Goal: Check status: Check status

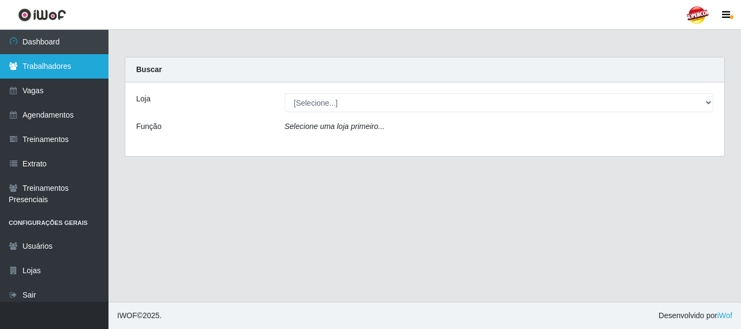
click at [68, 66] on link "Trabalhadores" at bounding box center [54, 66] width 109 height 24
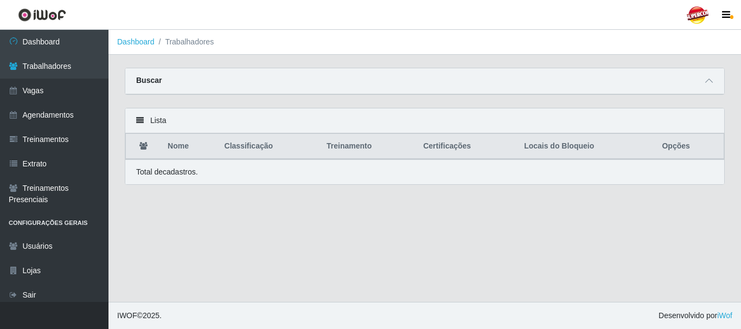
click at [563, 151] on th "Locais do Bloqueio" at bounding box center [587, 147] width 138 height 26
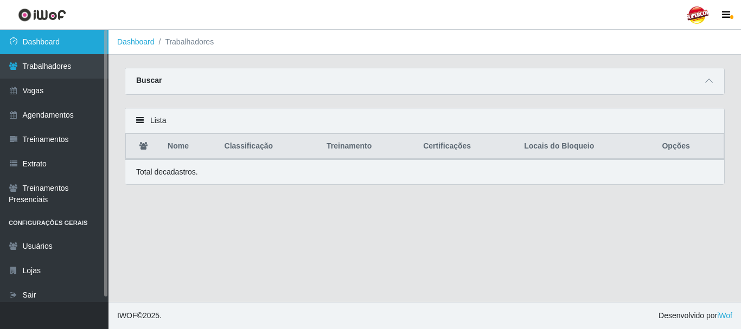
click at [79, 49] on link "Dashboard" at bounding box center [54, 42] width 109 height 24
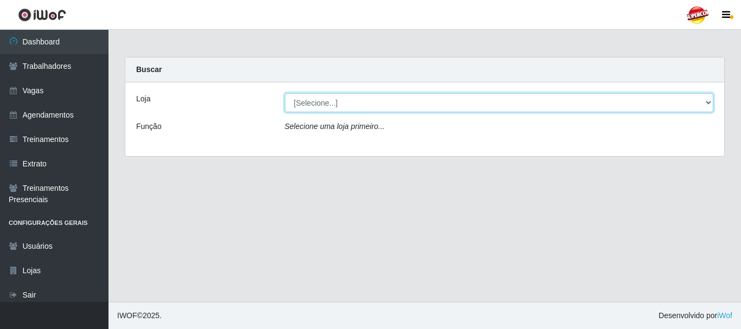
click at [374, 103] on select "[Selecione...] Supercop - São Francisco" at bounding box center [499, 102] width 429 height 19
select select "522"
click at [285, 93] on select "[Selecione...] Supercop - São Francisco" at bounding box center [499, 102] width 429 height 19
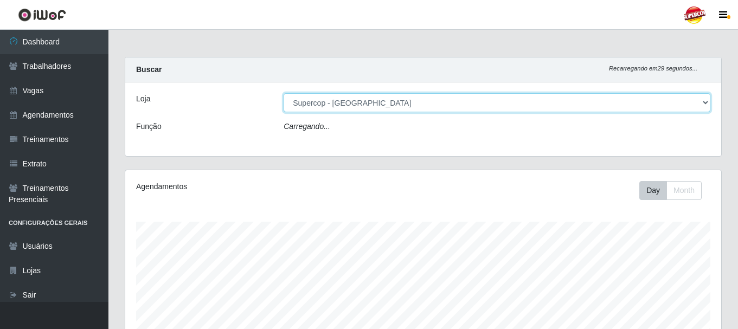
scroll to position [225, 596]
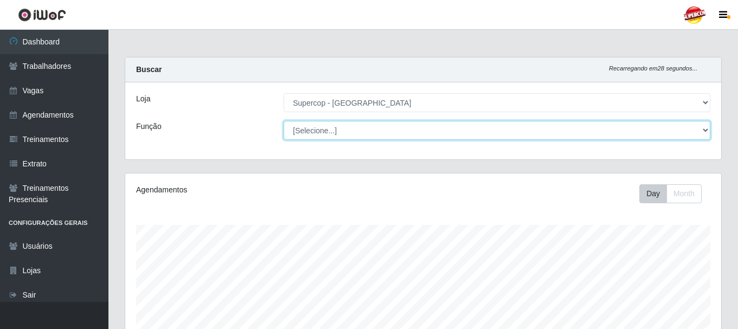
click at [347, 133] on select "[Selecione...] Balconista de Padaria Balconista de Padaria + Balconista de Pada…" at bounding box center [497, 130] width 427 height 19
click at [321, 126] on select "[Selecione...] Balconista de Padaria Balconista de Padaria + Balconista de Pada…" at bounding box center [497, 130] width 427 height 19
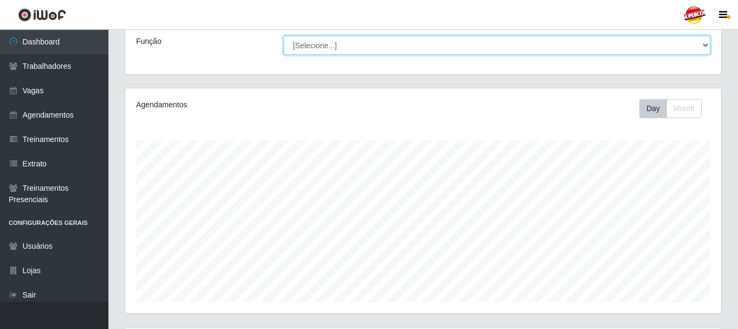
scroll to position [198, 0]
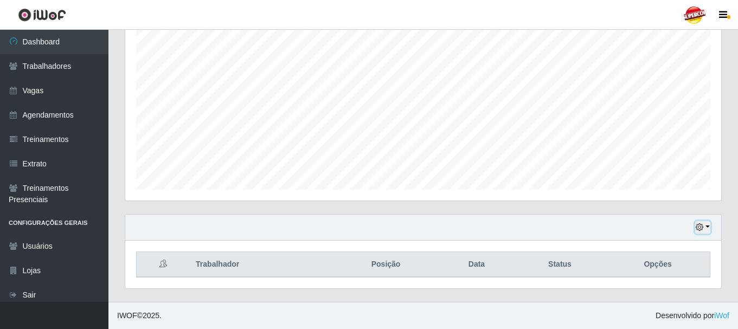
click at [704, 229] on button "button" at bounding box center [703, 227] width 15 height 12
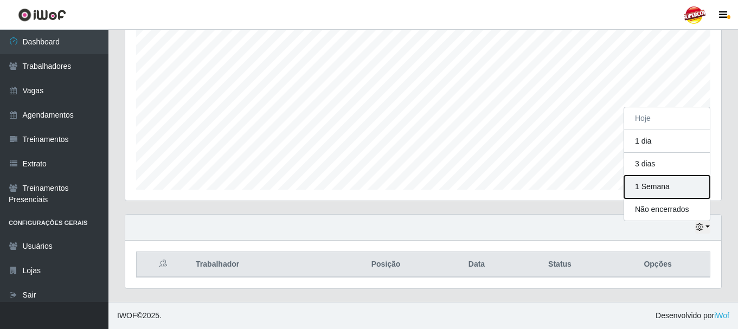
click at [670, 189] on button "1 Semana" at bounding box center [668, 187] width 86 height 23
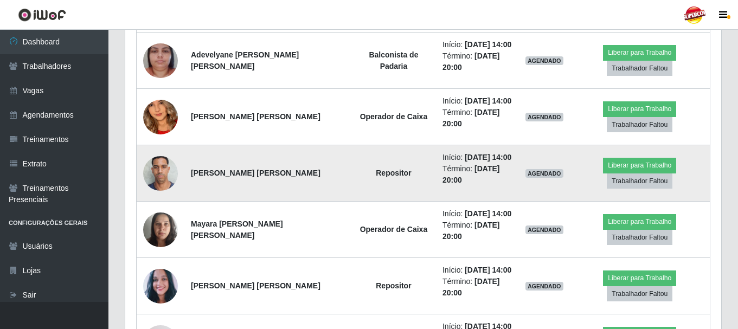
scroll to position [649, 0]
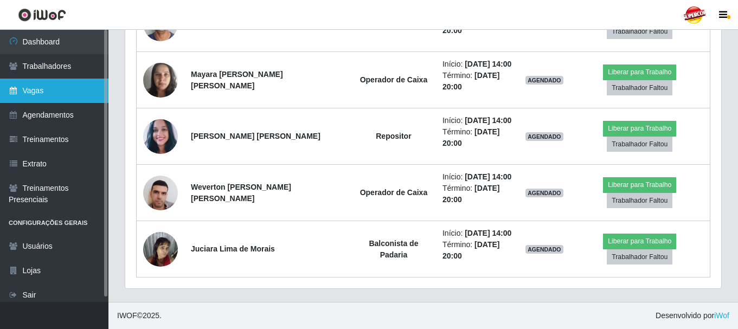
click at [31, 88] on link "Vagas" at bounding box center [54, 91] width 109 height 24
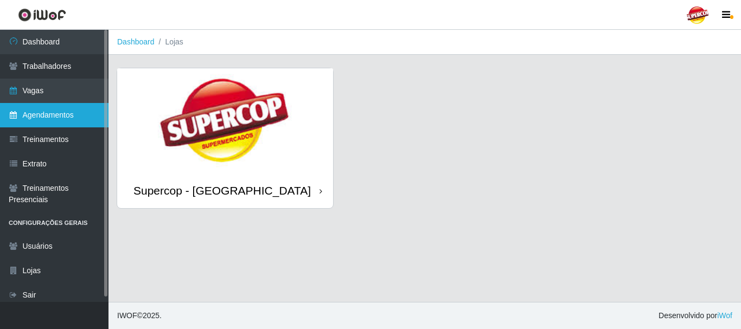
click at [95, 112] on link "Agendamentos" at bounding box center [54, 115] width 109 height 24
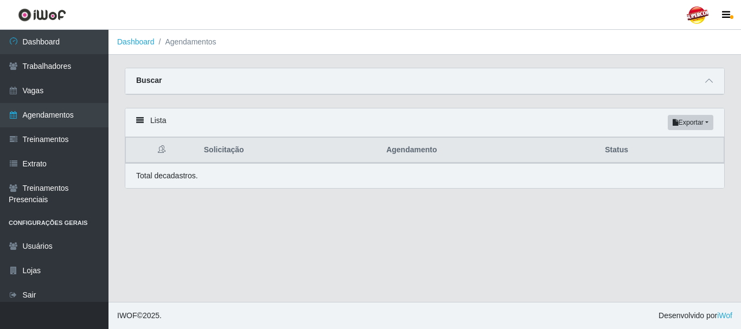
drag, startPoint x: 724, startPoint y: 119, endPoint x: 718, endPoint y: 105, distance: 14.6
click at [724, 118] on div "Lista Exportar PDF Excel Solicitação Agendamento Status Total de cadastros." at bounding box center [425, 148] width 600 height 81
click at [711, 92] on div "Buscar" at bounding box center [424, 81] width 599 height 26
click at [707, 88] on div "Buscar" at bounding box center [424, 81] width 599 height 26
click at [711, 85] on icon at bounding box center [709, 81] width 8 height 8
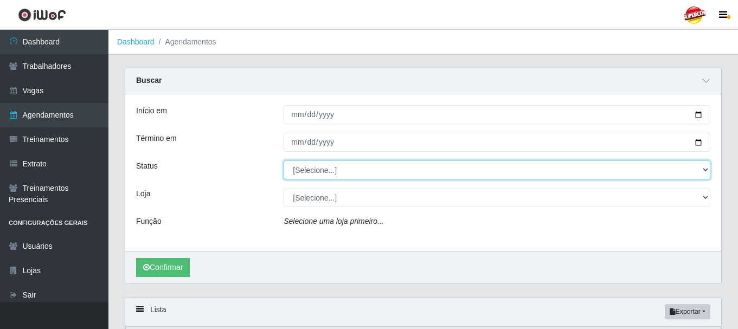
click at [310, 162] on select "[Selecione...] AGENDADO AGUARDANDO LIBERAR EM ANDAMENTO EM REVISÃO FINALIZADO C…" at bounding box center [497, 170] width 427 height 19
select select "FINALIZADO"
click at [284, 161] on select "[Selecione...] AGENDADO AGUARDANDO LIBERAR EM ANDAMENTO EM REVISÃO FINALIZADO C…" at bounding box center [497, 170] width 427 height 19
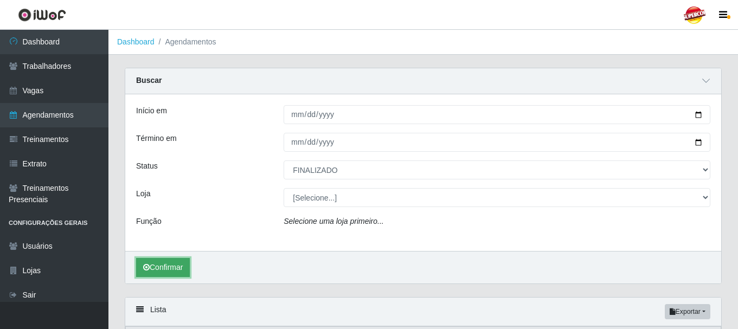
click at [176, 277] on button "Confirmar" at bounding box center [163, 267] width 54 height 19
click at [172, 273] on button "Confirmar" at bounding box center [163, 267] width 54 height 19
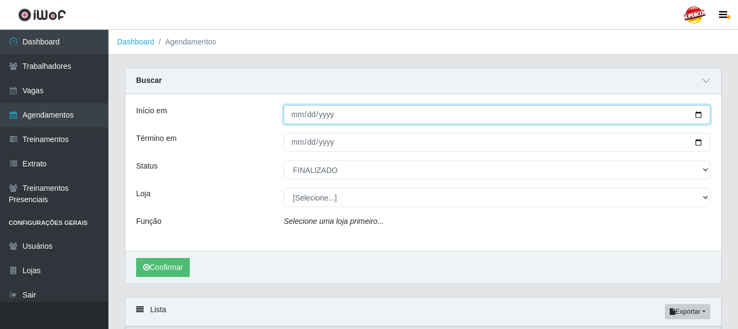
click at [317, 112] on input "Início em" at bounding box center [497, 114] width 427 height 19
click at [451, 114] on input "Início em" at bounding box center [497, 114] width 427 height 19
click at [703, 116] on input "Início em" at bounding box center [497, 114] width 427 height 19
type input "[DATE]"
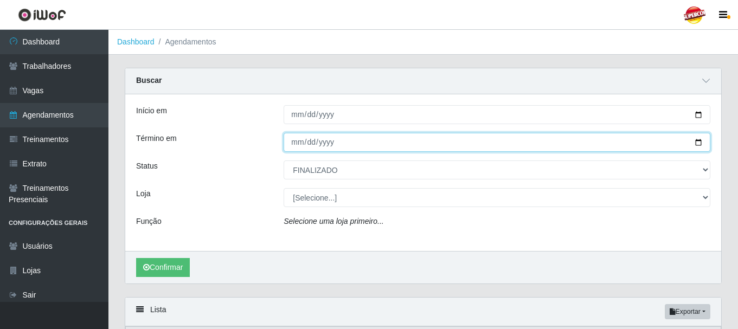
click at [693, 141] on input "Término em" at bounding box center [497, 142] width 427 height 19
click at [707, 148] on input "Término em" at bounding box center [497, 142] width 427 height 19
click at [701, 145] on input "Término em" at bounding box center [497, 142] width 427 height 19
type input "2025-10-10"
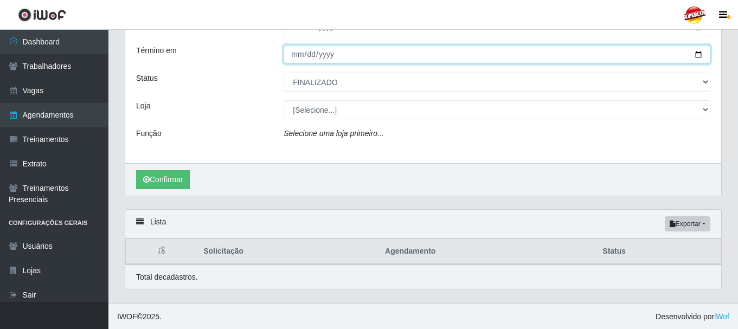
scroll to position [90, 0]
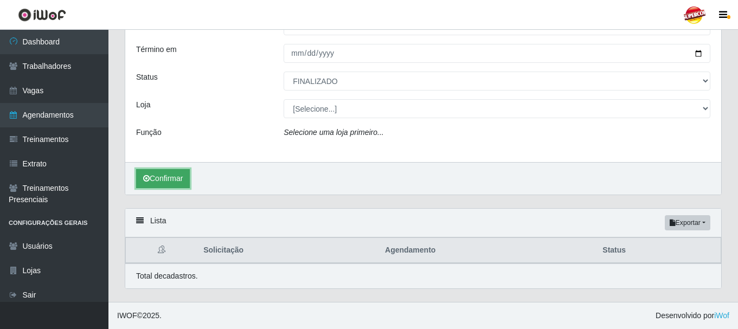
click at [180, 179] on button "Confirmar" at bounding box center [163, 178] width 54 height 19
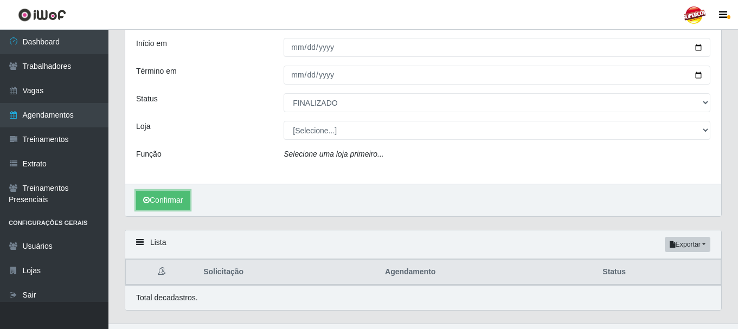
scroll to position [90, 0]
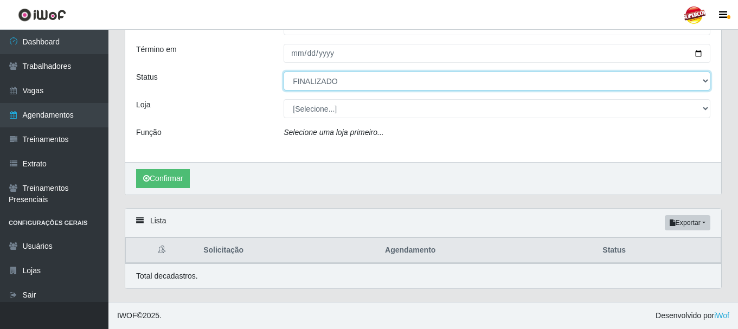
click at [411, 86] on select "[Selecione...] AGENDADO AGUARDANDO LIBERAR EM ANDAMENTO EM REVISÃO FINALIZADO C…" at bounding box center [497, 81] width 427 height 19
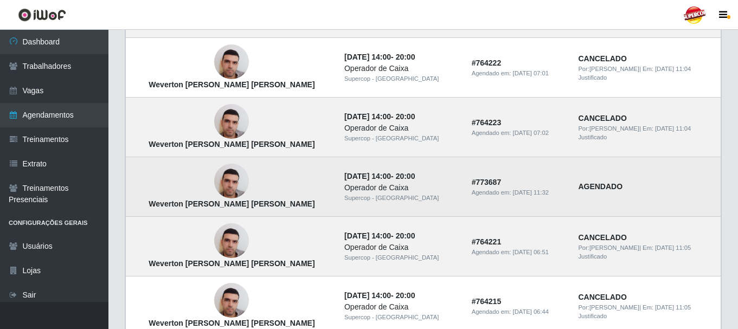
scroll to position [849, 0]
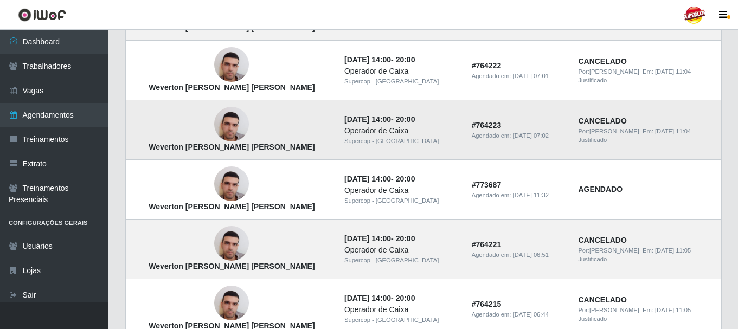
click at [701, 142] on div "Justificado" at bounding box center [646, 140] width 136 height 9
click at [367, 120] on time "02/12/2025, 14:00" at bounding box center [368, 119] width 47 height 9
drag, startPoint x: 222, startPoint y: 129, endPoint x: 289, endPoint y: 114, distance: 68.3
click at [289, 114] on td "Weverton [PERSON_NAME] [PERSON_NAME]" at bounding box center [232, 130] width 212 height 60
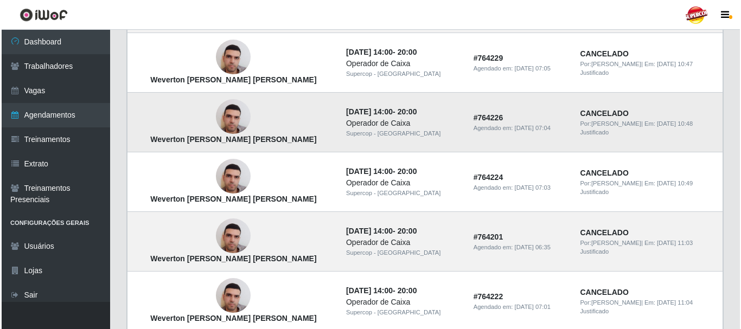
scroll to position [578, 0]
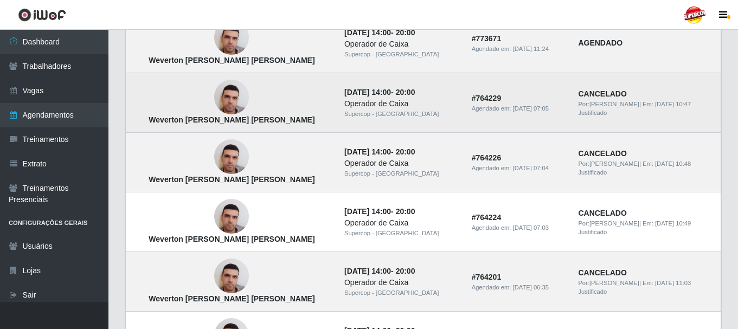
click at [235, 101] on td "Weverton [PERSON_NAME] [PERSON_NAME]" at bounding box center [232, 103] width 212 height 60
click at [225, 101] on img at bounding box center [231, 97] width 35 height 46
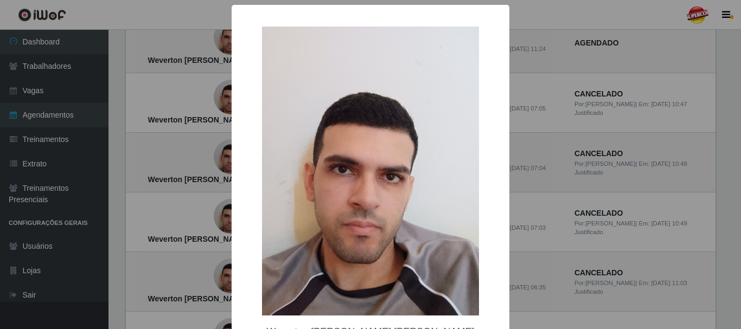
click at [170, 109] on div "× Weverton Charlles de Queiroz Freire OK Cancel" at bounding box center [370, 164] width 741 height 329
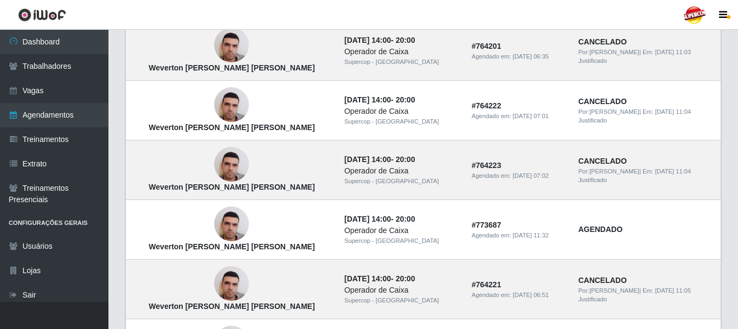
scroll to position [993, 0]
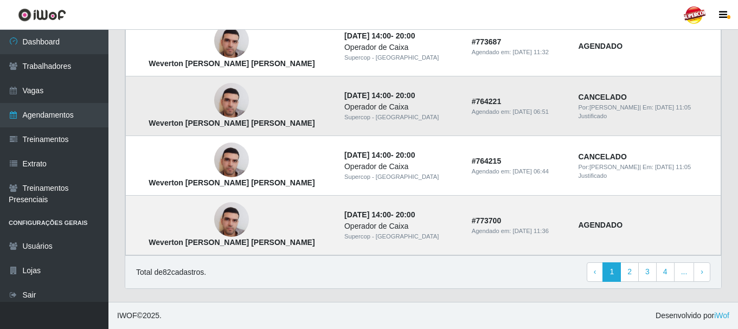
click at [580, 114] on div "Justificado" at bounding box center [646, 116] width 136 height 9
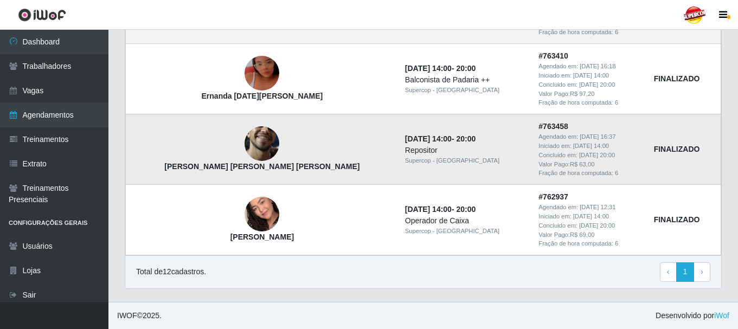
click at [275, 149] on td "João Manoel da Silva Teixeira" at bounding box center [262, 149] width 273 height 71
click at [278, 149] on td "João Manoel da Silva Teixeira" at bounding box center [262, 149] width 273 height 71
click at [405, 150] on div "Repositor" at bounding box center [465, 150] width 121 height 11
click at [245, 149] on img at bounding box center [262, 143] width 35 height 77
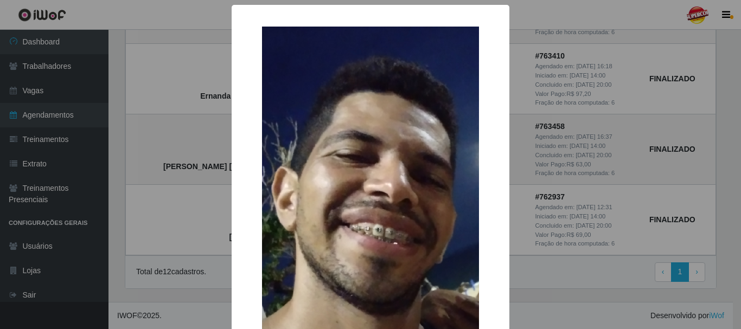
click at [179, 158] on div "× João Manoel da Silva Teixeira OK Cancel" at bounding box center [370, 164] width 741 height 329
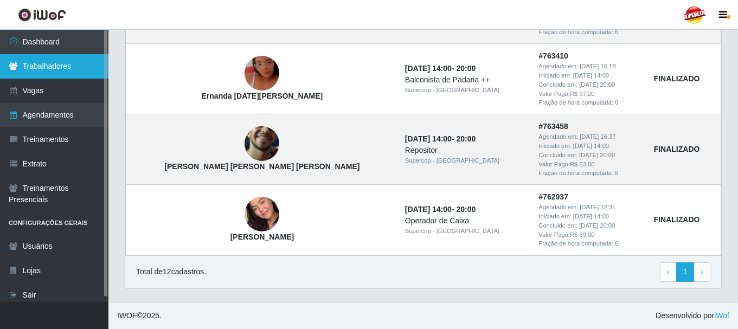
click at [47, 74] on link "Trabalhadores" at bounding box center [54, 66] width 109 height 24
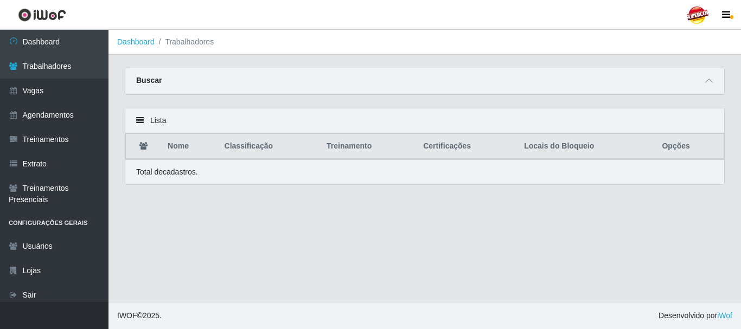
click at [593, 71] on div "Buscar" at bounding box center [424, 81] width 599 height 26
click at [712, 74] on div "Buscar" at bounding box center [424, 81] width 599 height 26
click at [711, 80] on icon at bounding box center [709, 81] width 8 height 8
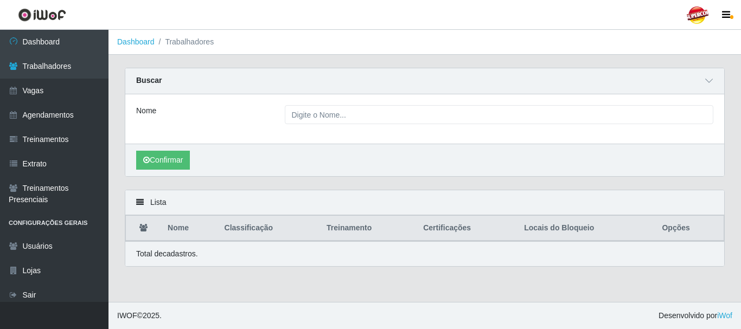
click at [317, 125] on div "Nome" at bounding box center [424, 118] width 599 height 49
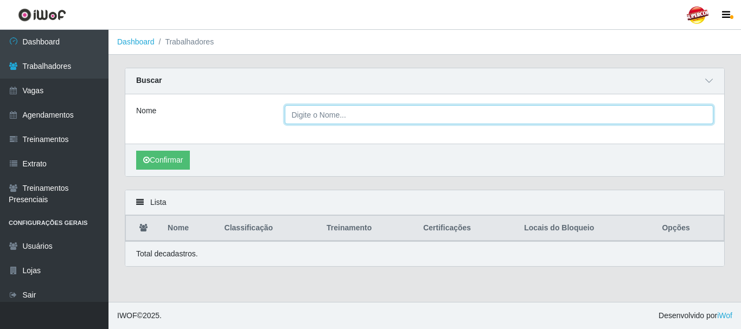
click at [314, 114] on input "Nome" at bounding box center [499, 114] width 429 height 19
type input "JOAO MANOEL"
click at [136, 151] on button "Confirmar" at bounding box center [163, 160] width 54 height 19
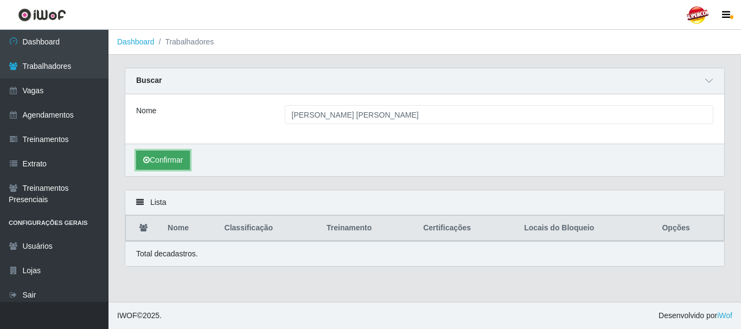
click at [176, 167] on button "Confirmar" at bounding box center [163, 160] width 54 height 19
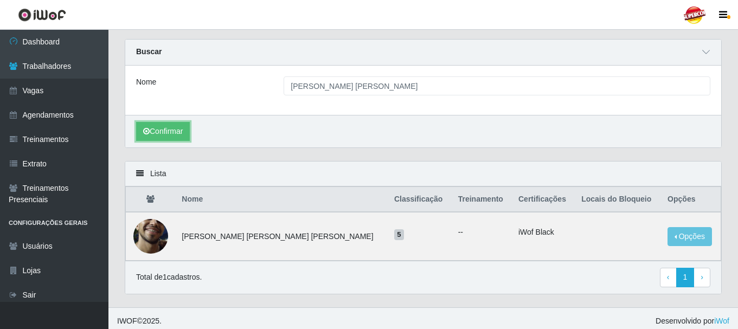
scroll to position [35, 0]
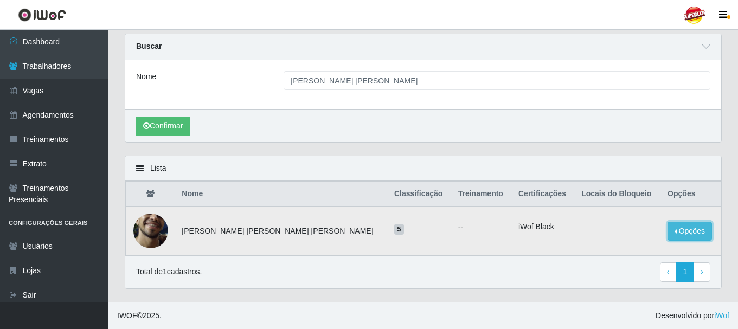
click at [684, 227] on button "Opções" at bounding box center [690, 231] width 44 height 19
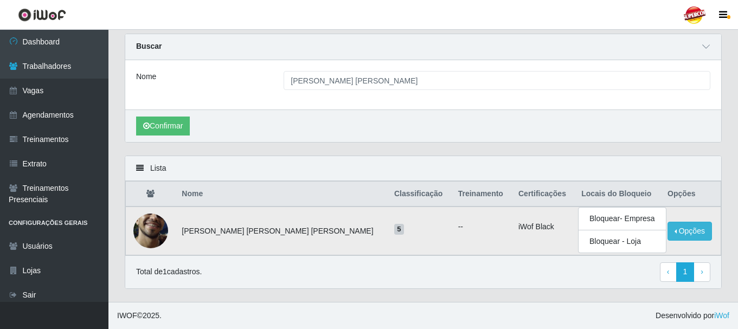
click at [394, 233] on span "5" at bounding box center [399, 229] width 10 height 11
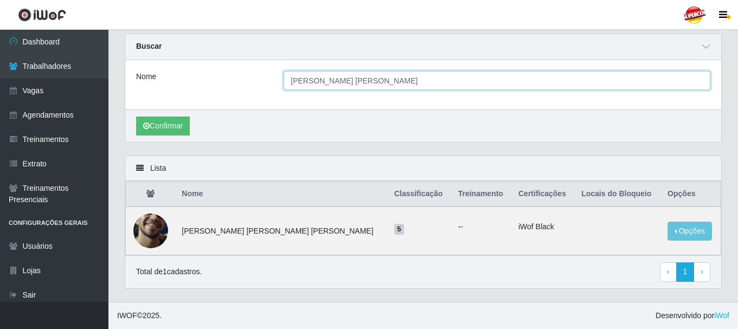
click at [291, 85] on input "JOAO MANOEL" at bounding box center [497, 80] width 427 height 19
click at [313, 82] on input "JOAO MANOEL" at bounding box center [497, 80] width 427 height 19
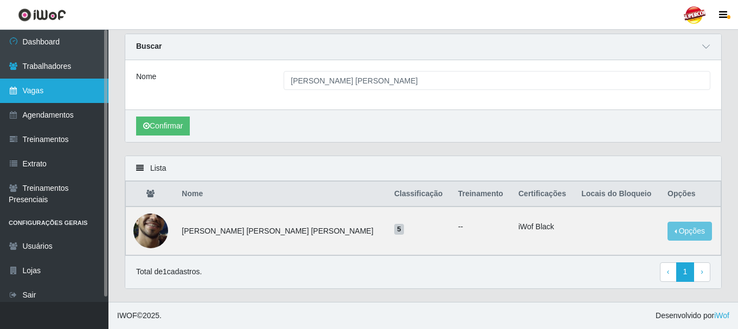
click at [65, 94] on link "Vagas" at bounding box center [54, 91] width 109 height 24
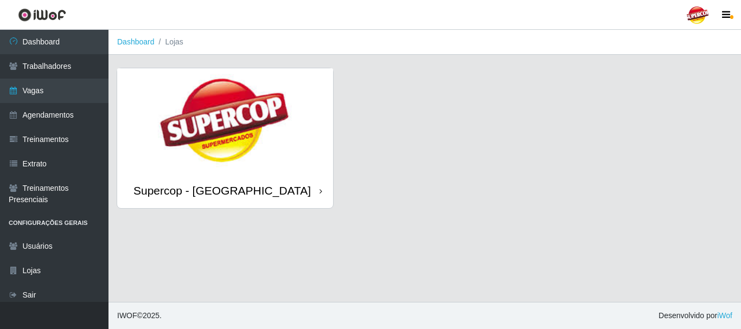
click at [221, 132] on img at bounding box center [225, 120] width 216 height 105
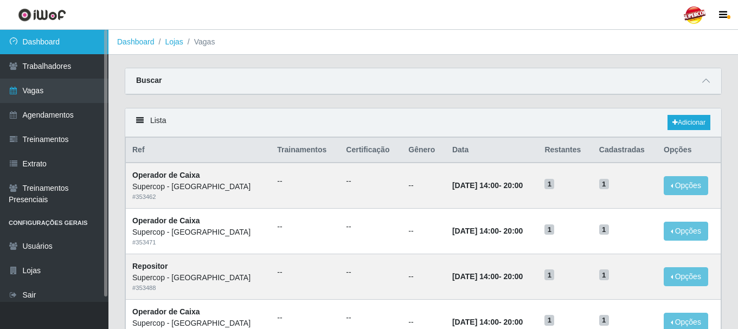
click at [41, 46] on link "Dashboard" at bounding box center [54, 42] width 109 height 24
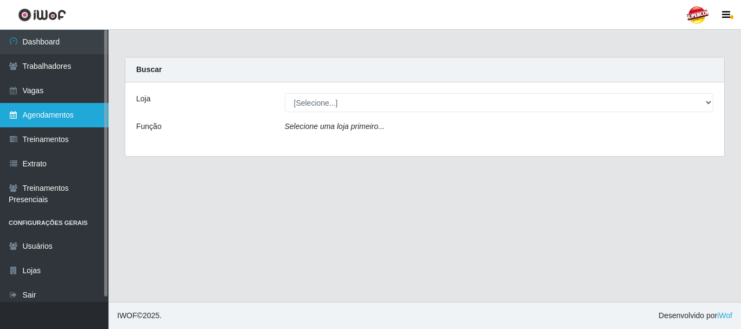
click at [50, 121] on link "Agendamentos" at bounding box center [54, 115] width 109 height 24
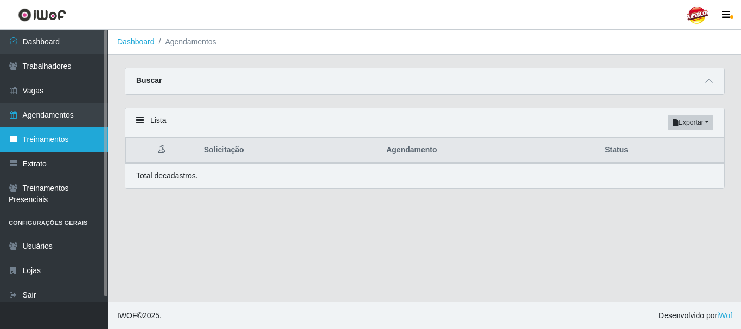
click at [51, 144] on link "Treinamentos" at bounding box center [54, 140] width 109 height 24
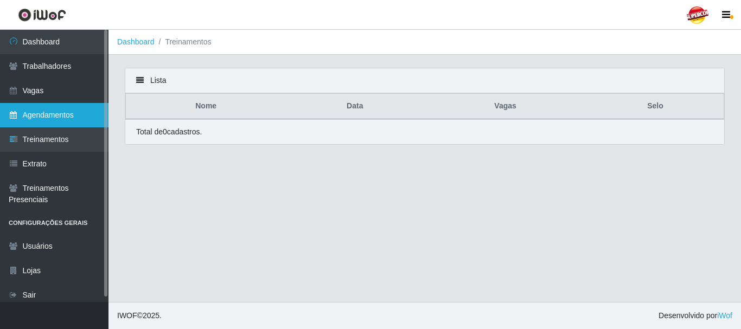
click at [47, 119] on link "Agendamentos" at bounding box center [54, 115] width 109 height 24
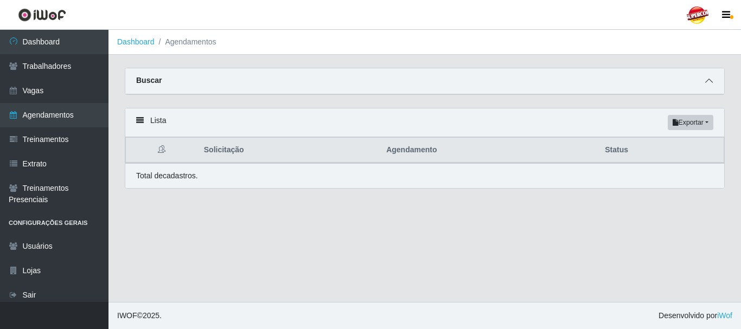
click at [712, 81] on icon at bounding box center [709, 81] width 8 height 8
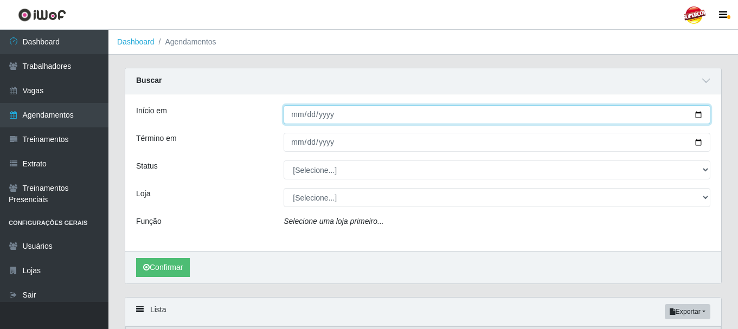
click at [697, 110] on input "Início em" at bounding box center [497, 114] width 427 height 19
click at [338, 109] on input "Início em" at bounding box center [497, 114] width 427 height 19
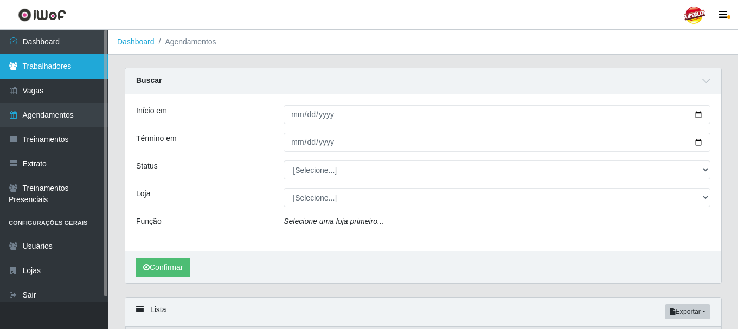
click at [17, 67] on icon at bounding box center [14, 66] width 10 height 8
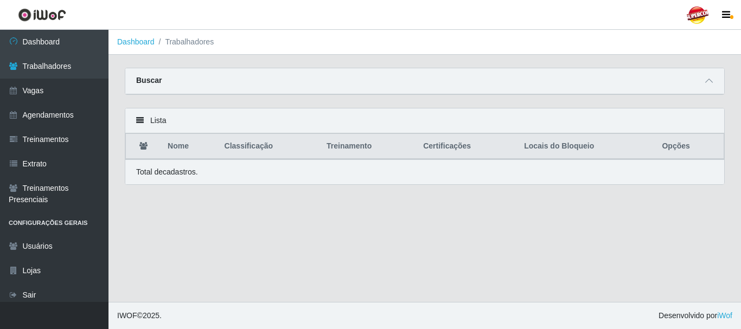
click at [184, 87] on div "Buscar" at bounding box center [424, 81] width 599 height 26
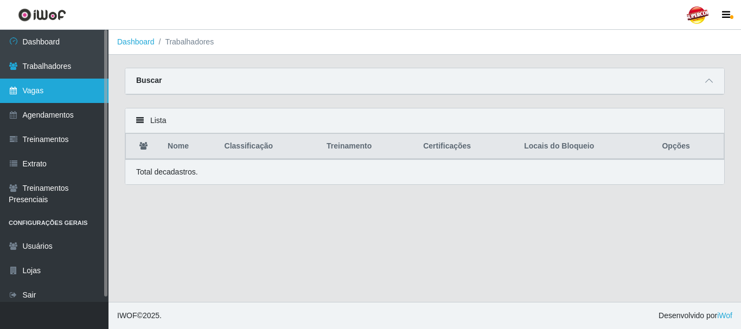
click at [52, 86] on link "Vagas" at bounding box center [54, 91] width 109 height 24
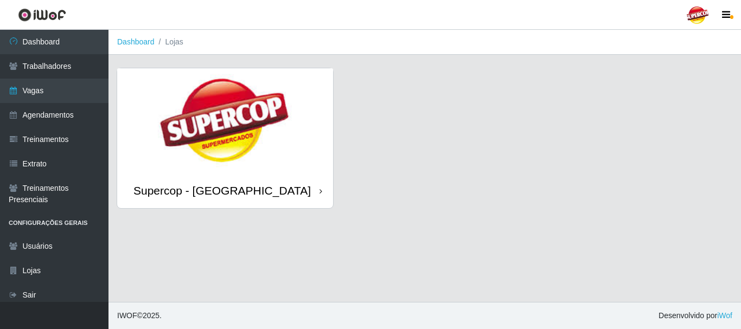
click at [139, 141] on img at bounding box center [225, 120] width 216 height 105
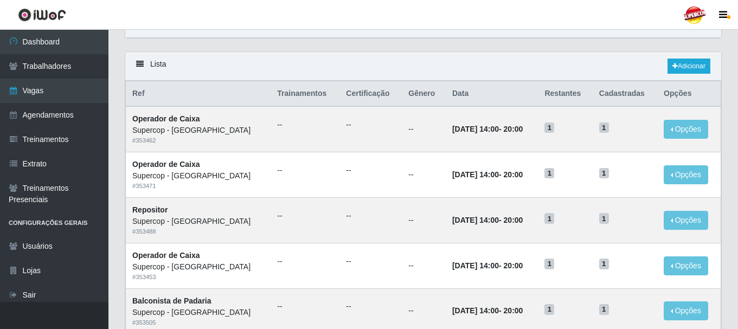
scroll to position [54, 0]
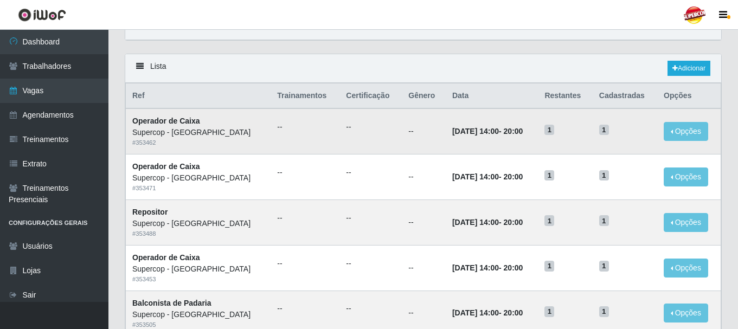
drag, startPoint x: 610, startPoint y: 131, endPoint x: 550, endPoint y: 139, distance: 60.2
click at [585, 133] on tr "Operador de Caixa Supercop - São Francisco # 353462 -- -- -- 31/12/2025, 14:00 …" at bounding box center [424, 132] width 596 height 46
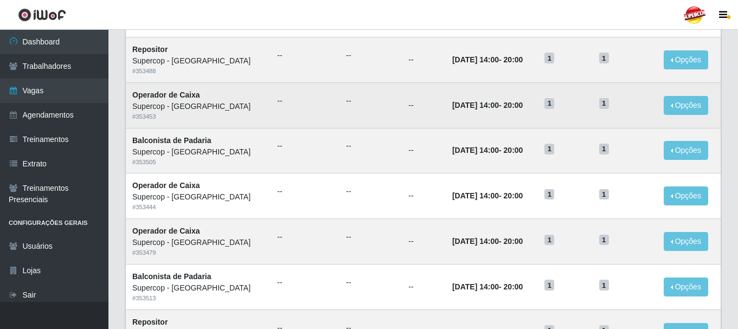
scroll to position [109, 0]
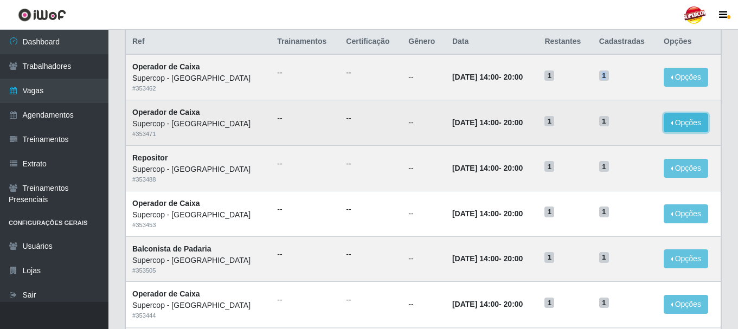
click at [679, 125] on button "Opções" at bounding box center [686, 122] width 44 height 19
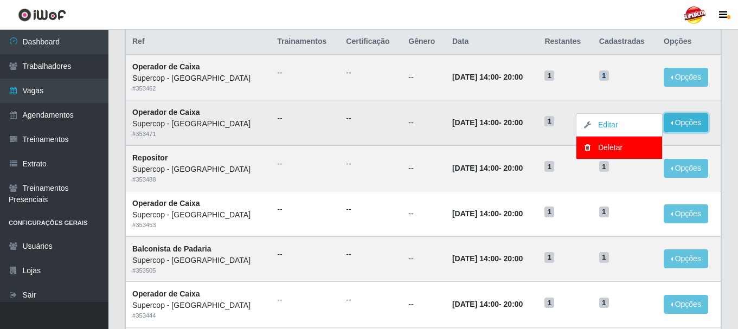
click at [679, 125] on button "Opções" at bounding box center [686, 122] width 44 height 19
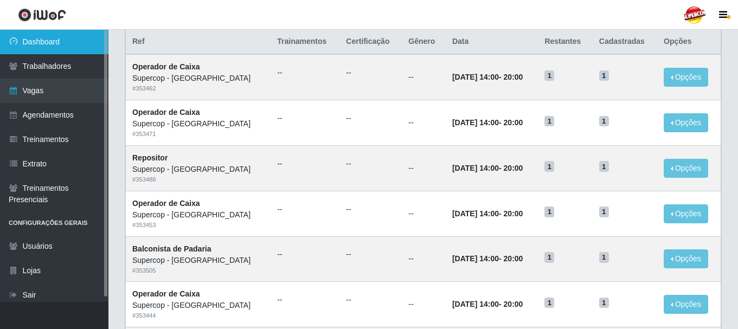
click at [47, 37] on link "Dashboard" at bounding box center [54, 42] width 109 height 24
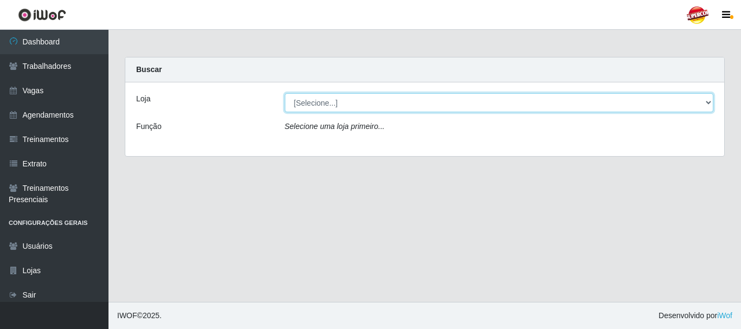
click at [328, 98] on select "[Selecione...] Supercop - São Francisco" at bounding box center [499, 102] width 429 height 19
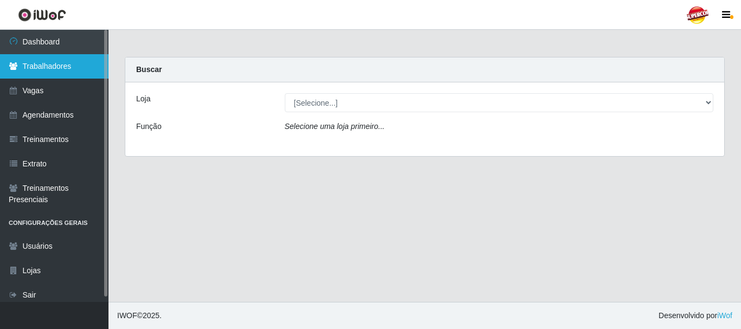
click at [25, 75] on link "Trabalhadores" at bounding box center [54, 66] width 109 height 24
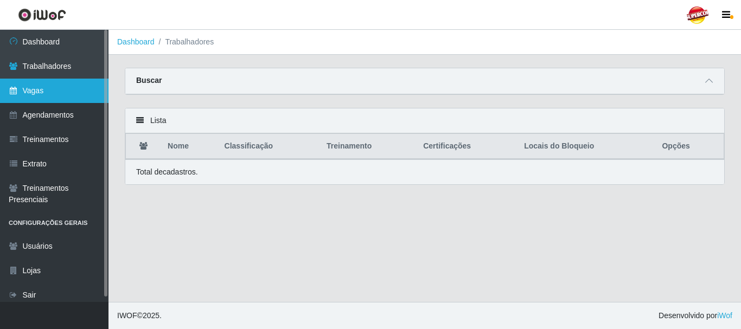
click at [31, 86] on link "Vagas" at bounding box center [54, 91] width 109 height 24
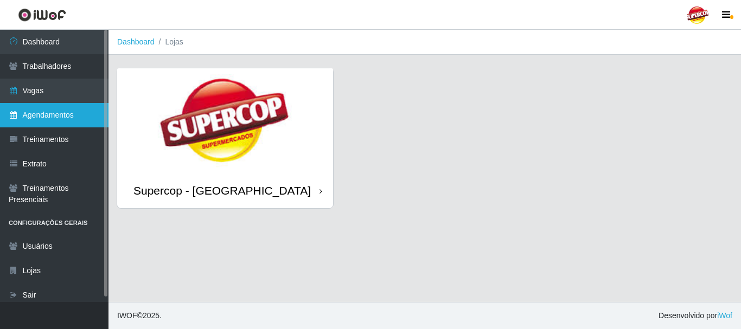
click at [44, 110] on link "Agendamentos" at bounding box center [54, 115] width 109 height 24
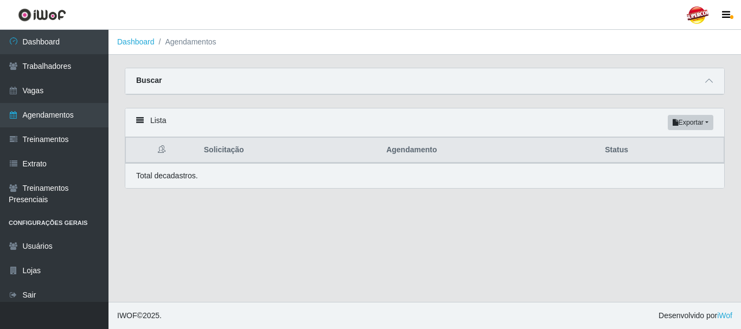
click at [492, 91] on div "Buscar" at bounding box center [424, 81] width 599 height 26
click at [704, 77] on span at bounding box center [709, 81] width 13 height 12
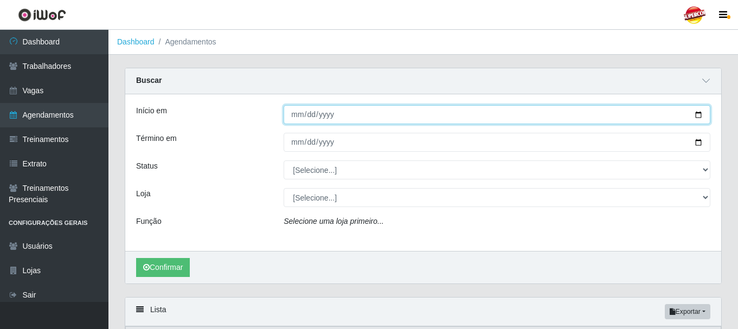
click at [302, 114] on input "Início em" at bounding box center [497, 114] width 427 height 19
click at [667, 118] on input "Início em" at bounding box center [497, 114] width 427 height 19
click at [707, 113] on input "Início em" at bounding box center [497, 114] width 427 height 19
click at [705, 113] on input "Início em" at bounding box center [497, 114] width 427 height 19
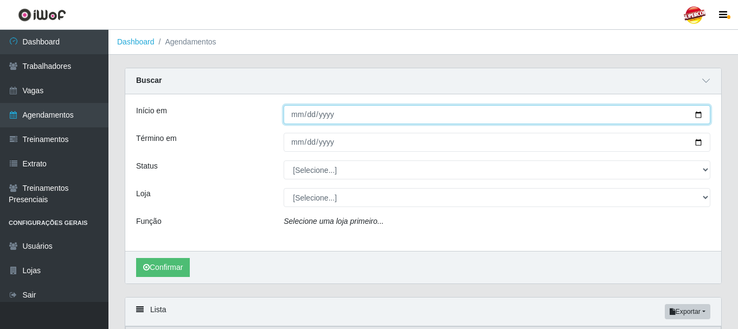
click at [702, 113] on input "Início em" at bounding box center [497, 114] width 427 height 19
drag, startPoint x: 702, startPoint y: 113, endPoint x: 695, endPoint y: 113, distance: 7.6
click at [702, 113] on input "Início em" at bounding box center [497, 114] width 427 height 19
click at [695, 113] on input "Início em" at bounding box center [497, 114] width 427 height 19
type input "[DATE]"
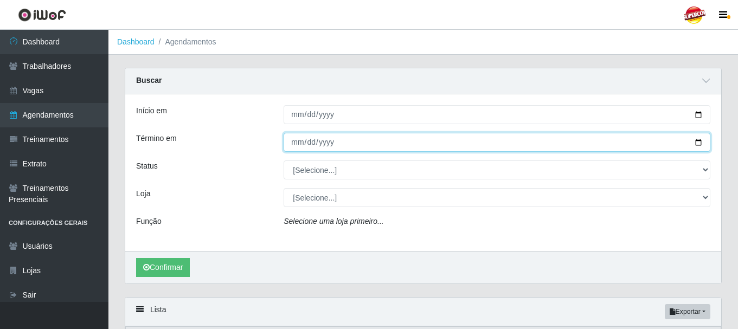
click at [704, 141] on input "Término em" at bounding box center [497, 142] width 427 height 19
click at [696, 141] on input "Término em" at bounding box center [497, 142] width 427 height 19
type input "[DATE]"
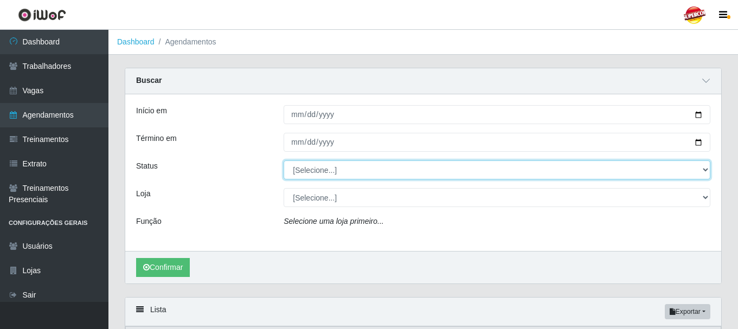
click at [309, 174] on select "[Selecione...] AGENDADO AGUARDANDO LIBERAR EM ANDAMENTO EM REVISÃO FINALIZADO C…" at bounding box center [497, 170] width 427 height 19
click at [313, 174] on select "[Selecione...] AGENDADO AGUARDANDO LIBERAR EM ANDAMENTO EM REVISÃO FINALIZADO C…" at bounding box center [497, 170] width 427 height 19
select select "AGENDADO"
click at [284, 161] on select "[Selecione...] AGENDADO AGUARDANDO LIBERAR EM ANDAMENTO EM REVISÃO FINALIZADO C…" at bounding box center [497, 170] width 427 height 19
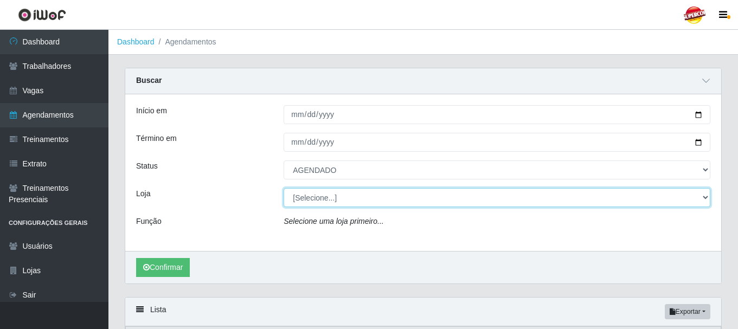
click at [323, 196] on select "[Selecione...] Supercop - São Francisco" at bounding box center [497, 197] width 427 height 19
select select "522"
click at [284, 189] on select "[Selecione...] Supercop - São Francisco" at bounding box center [497, 197] width 427 height 19
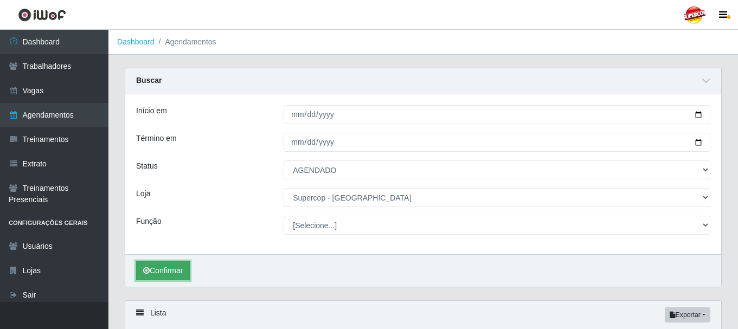
click at [152, 276] on button "Confirmar" at bounding box center [163, 271] width 54 height 19
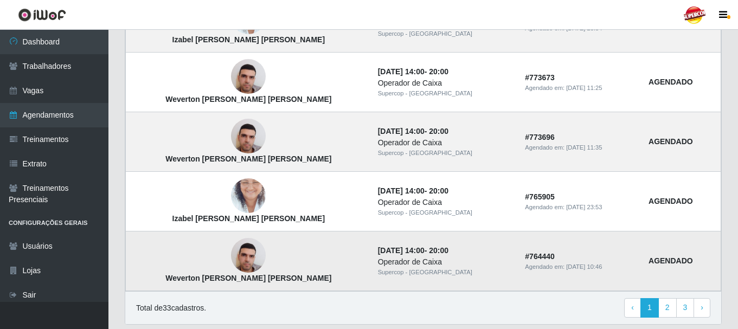
scroll to position [996, 0]
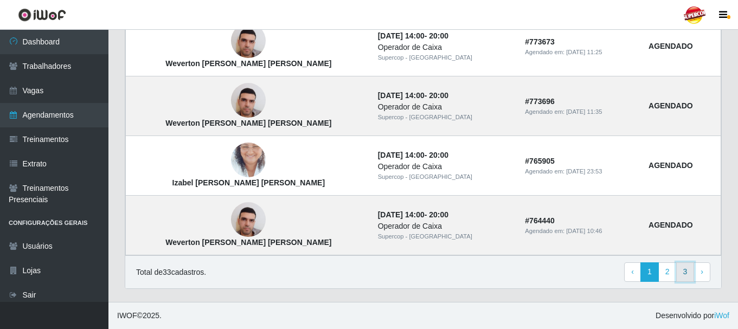
click at [686, 270] on link "3" at bounding box center [686, 273] width 18 height 20
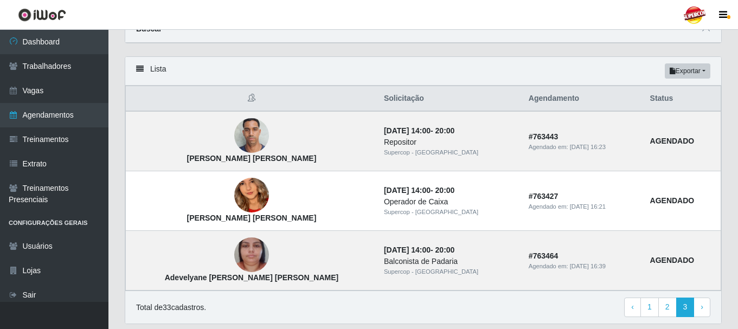
scroll to position [87, 0]
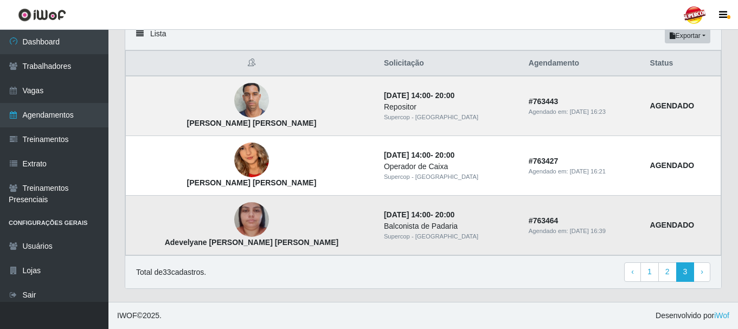
click at [234, 218] on img at bounding box center [251, 220] width 35 height 62
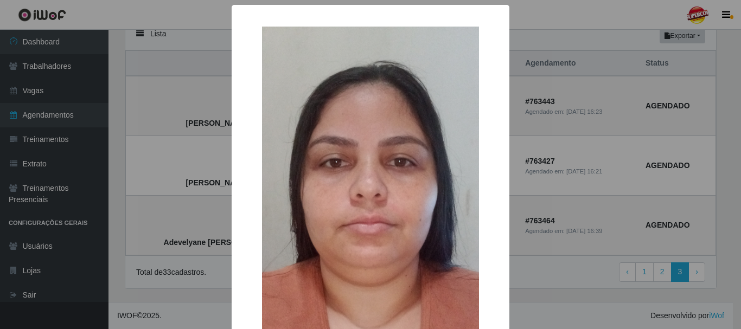
click at [539, 211] on div "× Adevelyane Lopes da Silva OK Cancel" at bounding box center [370, 164] width 741 height 329
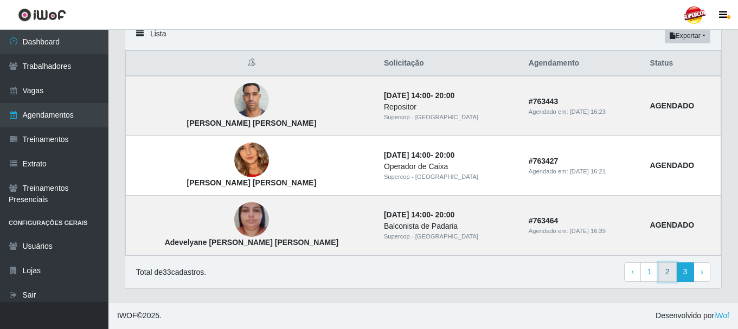
click at [669, 276] on link "2" at bounding box center [668, 273] width 18 height 20
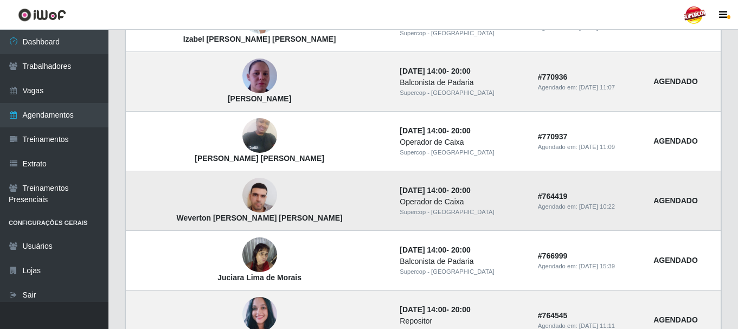
scroll to position [587, 0]
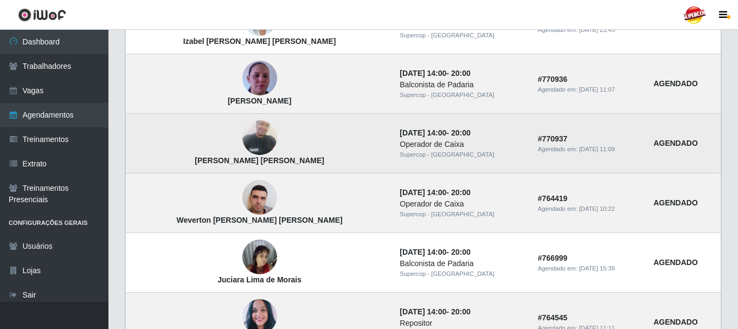
click at [243, 145] on img at bounding box center [260, 138] width 35 height 46
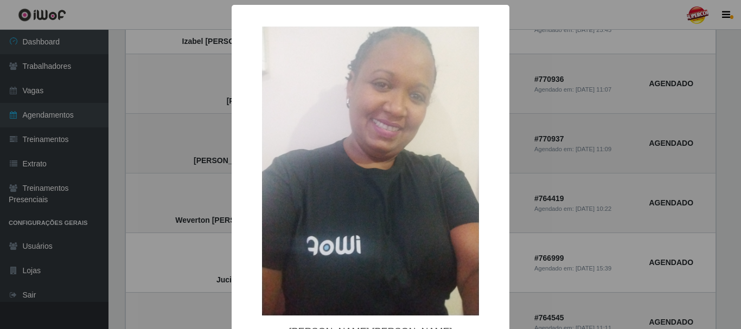
click at [215, 145] on div "× [PERSON_NAME] [PERSON_NAME] OK Cancel" at bounding box center [370, 164] width 741 height 329
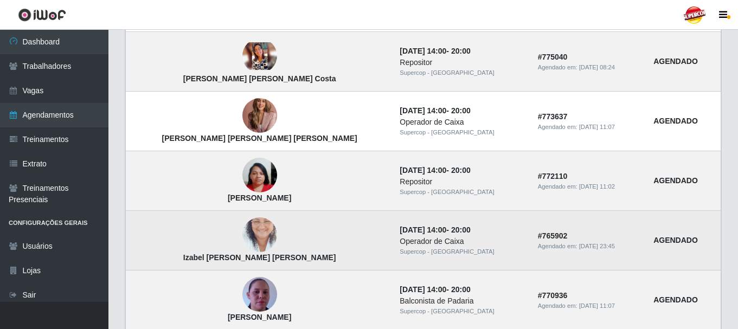
scroll to position [370, 0]
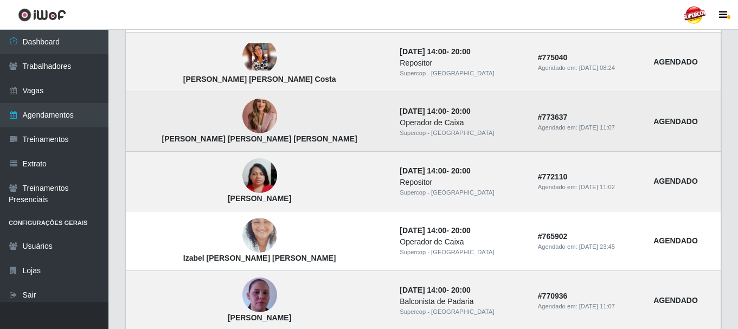
click at [243, 121] on img at bounding box center [260, 116] width 35 height 48
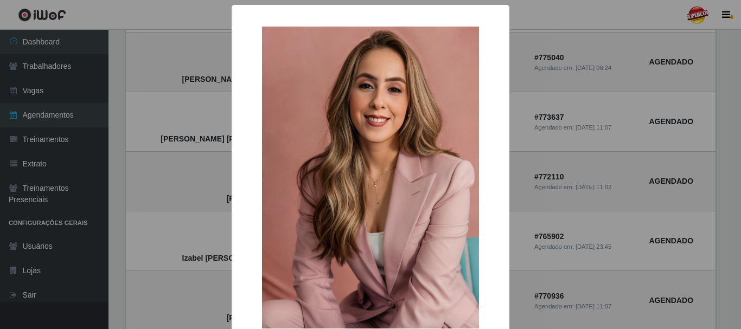
click at [540, 57] on div "× [PERSON_NAME] [PERSON_NAME] [PERSON_NAME] OK Cancel" at bounding box center [370, 164] width 741 height 329
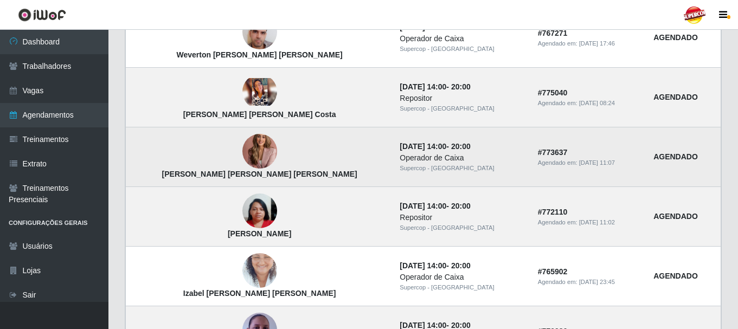
scroll to position [315, 0]
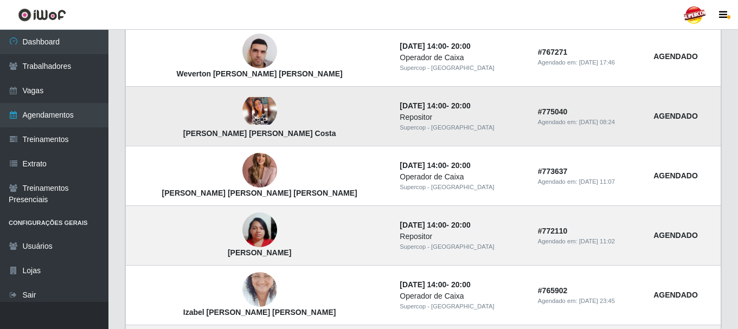
click at [243, 107] on img at bounding box center [260, 111] width 35 height 28
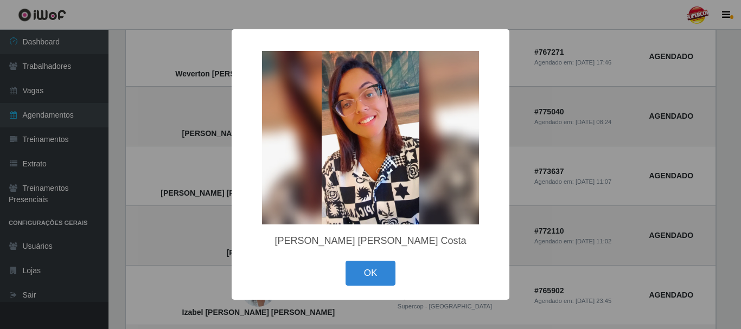
click at [582, 76] on div "× [PERSON_NAME] [PERSON_NAME] Costa OK Cancel" at bounding box center [370, 164] width 741 height 329
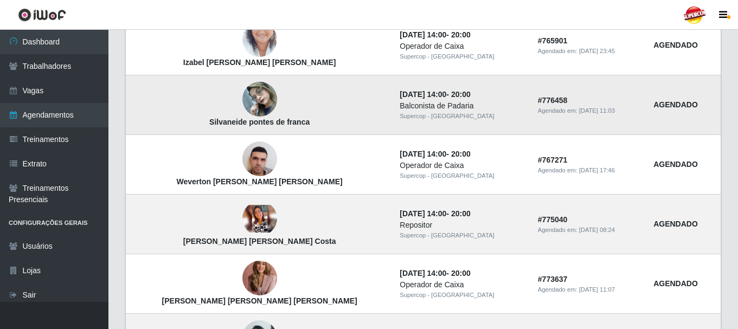
scroll to position [207, 0]
click at [243, 95] on img at bounding box center [260, 100] width 35 height 46
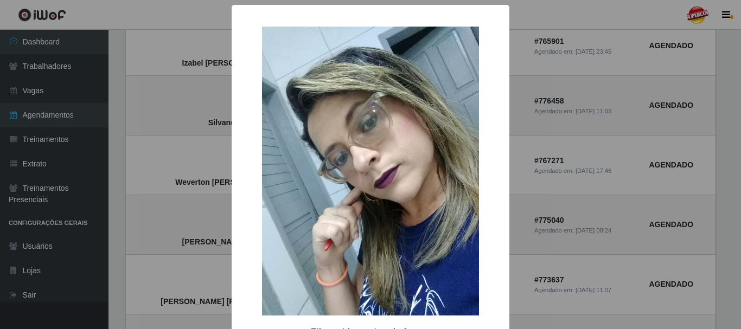
click at [598, 88] on div "× [PERSON_NAME] [PERSON_NAME] OK Cancel" at bounding box center [370, 164] width 741 height 329
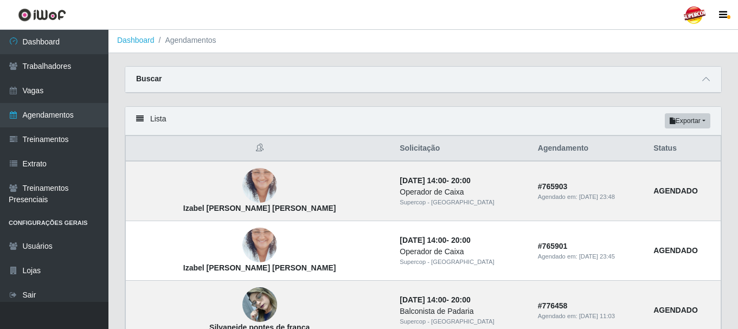
scroll to position [0, 0]
